Goal: Task Accomplishment & Management: Use online tool/utility

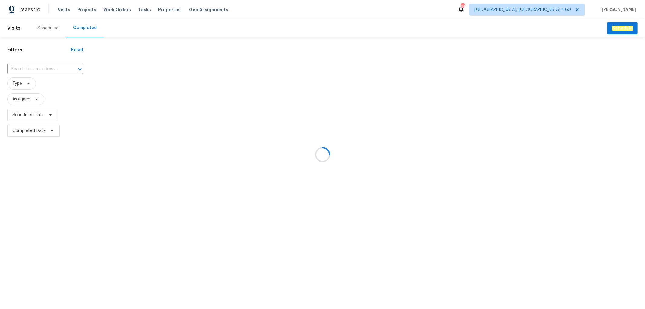
click at [52, 68] on div at bounding box center [322, 154] width 645 height 309
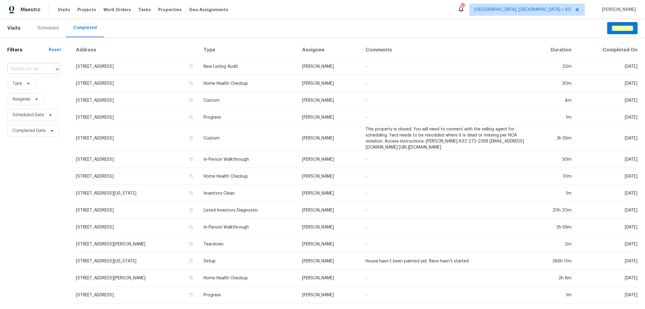
click at [45, 70] on div at bounding box center [53, 69] width 16 height 8
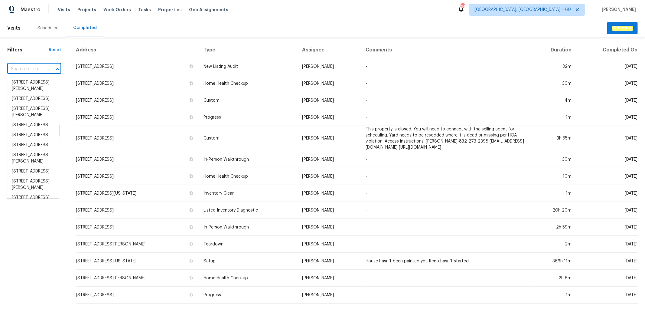
paste input "[STREET_ADDRESS]"
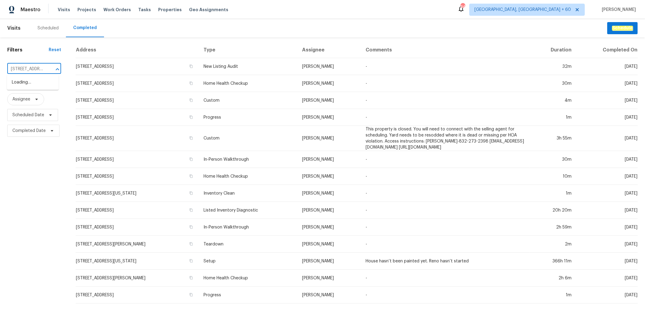
scroll to position [0, 47]
type input "[STREET_ADDRESS]"
drag, startPoint x: 36, startPoint y: 92, endPoint x: 35, endPoint y: 87, distance: 4.8
click at [35, 87] on li "[STREET_ADDRESS]" at bounding box center [33, 82] width 52 height 10
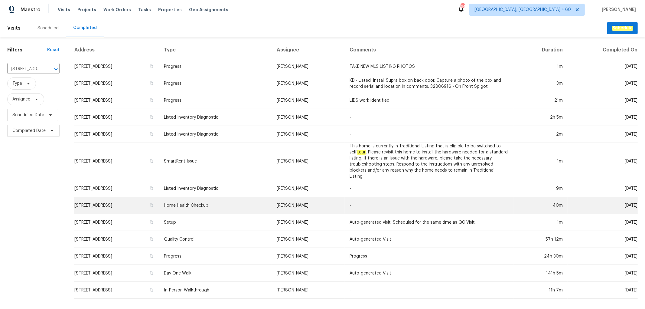
click at [252, 205] on td "Home Health Checkup" at bounding box center [215, 205] width 113 height 17
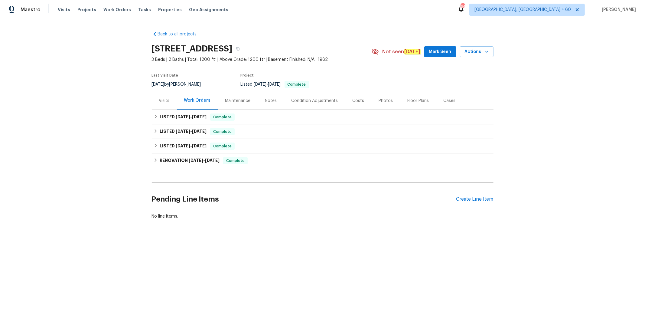
click at [379, 100] on div "Photos" at bounding box center [386, 101] width 14 height 6
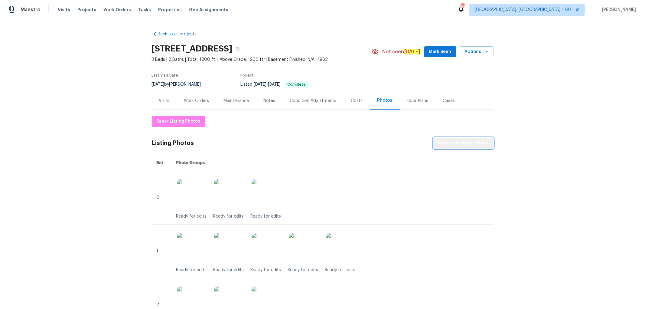
click at [464, 140] on span "Manage in Google Drive" at bounding box center [463, 144] width 51 height 8
click at [475, 58] on div "[STREET_ADDRESS] 3 Beds | 2 Baths | Total: 1200 ft² | Above Grade: 1200 ft² | B…" at bounding box center [323, 52] width 342 height 22
click at [484, 49] on icon "button" at bounding box center [487, 52] width 6 height 6
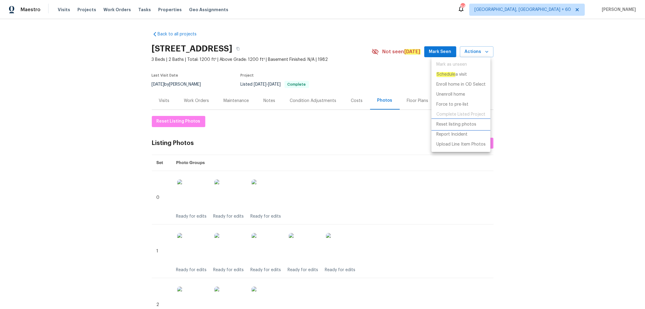
click at [461, 122] on p "Reset listing photos" at bounding box center [457, 124] width 40 height 6
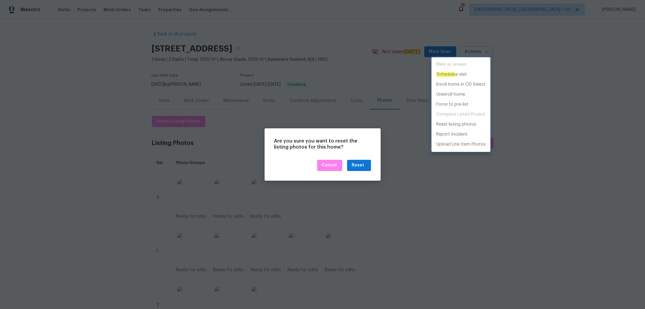
click at [360, 166] on div at bounding box center [322, 154] width 645 height 309
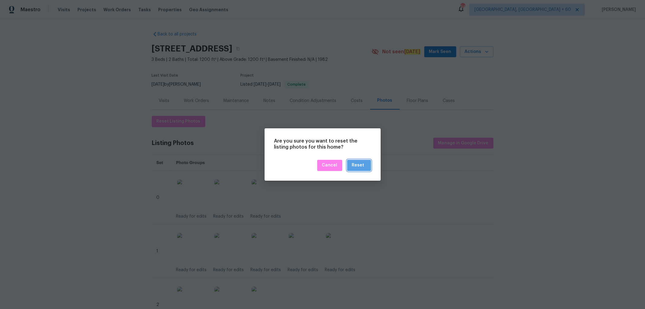
click at [360, 166] on div "Reset" at bounding box center [358, 166] width 12 height 8
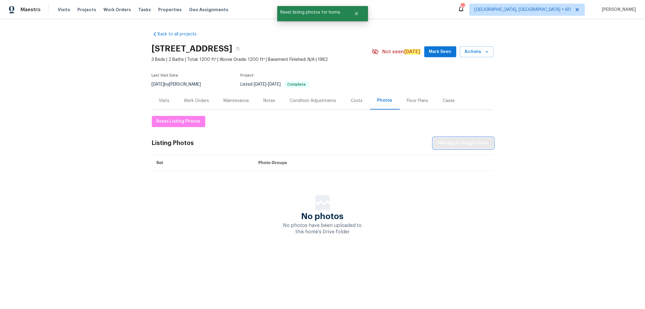
click at [475, 141] on span "Manage in Google Drive" at bounding box center [463, 144] width 51 height 8
